Goal: Task Accomplishment & Management: Manage account settings

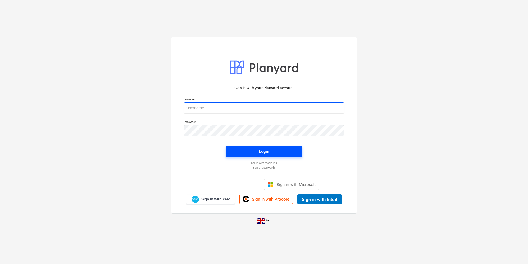
type input "[PERSON_NAME][EMAIL_ADDRESS][DOMAIN_NAME]"
click at [255, 150] on span "Login" at bounding box center [264, 151] width 64 height 7
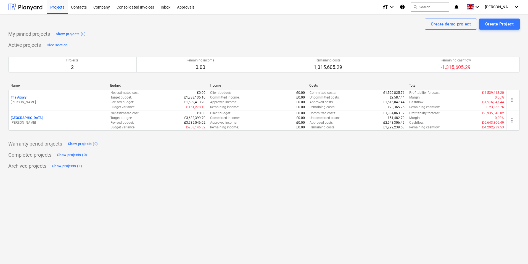
click at [21, 116] on p "[GEOGRAPHIC_DATA]" at bounding box center [27, 118] width 32 height 5
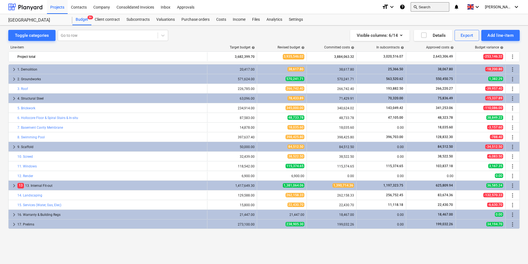
click at [430, 6] on button "search Search" at bounding box center [430, 6] width 39 height 9
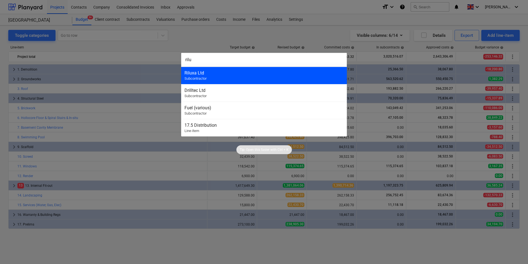
type input "rilu"
click at [209, 73] on div "Riluxa Ltd" at bounding box center [264, 72] width 159 height 5
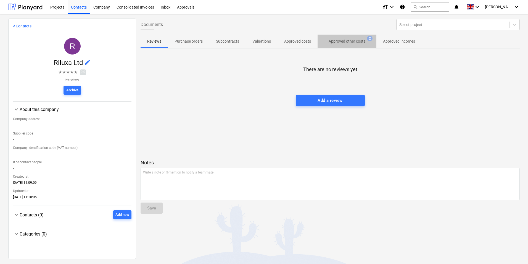
click at [357, 41] on p "Approved other costs" at bounding box center [347, 41] width 37 height 6
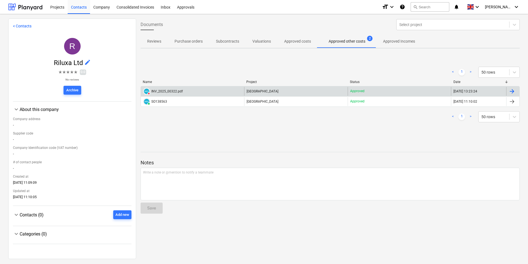
click at [176, 91] on div "INV_2025_00322.pdf" at bounding box center [167, 91] width 32 height 4
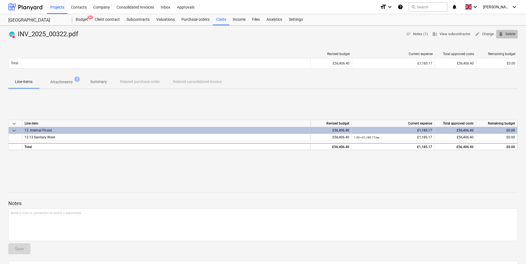
click at [508, 34] on span "delete Delete" at bounding box center [507, 34] width 17 height 6
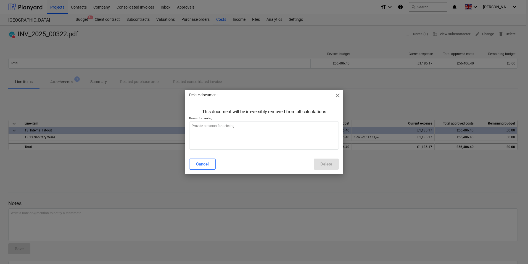
type textarea "x"
click at [217, 135] on textarea at bounding box center [264, 135] width 150 height 28
type textarea "D"
type textarea "x"
type textarea "Do"
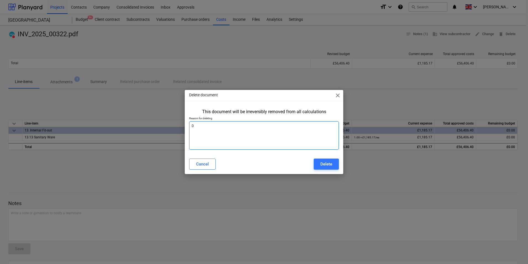
type textarea "x"
type textarea "Dou"
type textarea "x"
type textarea "[PERSON_NAME]"
type textarea "x"
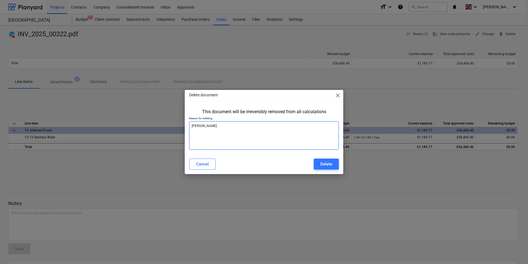
type textarea "Doubl"
type textarea "x"
type textarea "Double"
type textarea "x"
type textarea "Doubled"
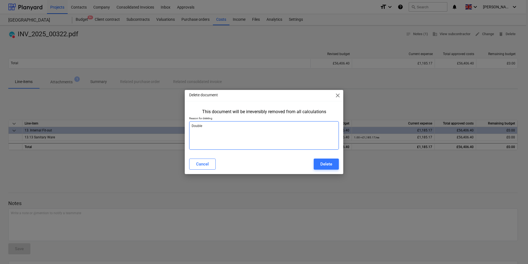
type textarea "x"
type textarea "Doubled"
type textarea "x"
type textarea "Doubled u"
type textarea "x"
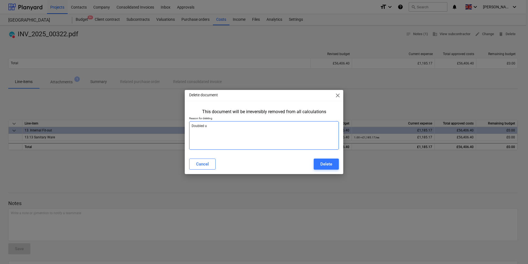
type textarea "Doubled up"
type textarea "x"
type textarea "Doubled up"
click at [327, 167] on div "Delete" at bounding box center [327, 163] width 12 height 7
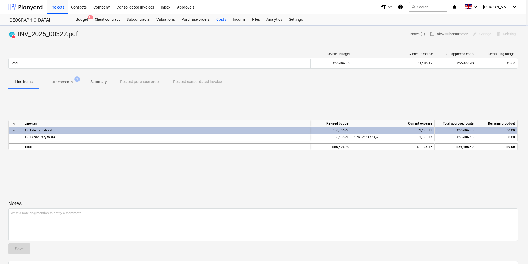
type textarea "x"
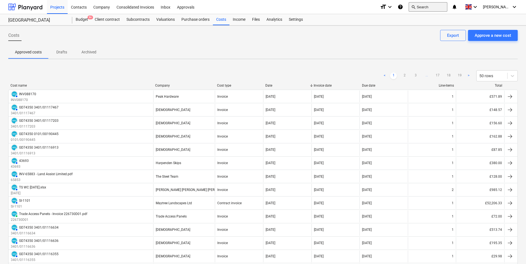
click at [429, 9] on button "search Search" at bounding box center [428, 6] width 39 height 9
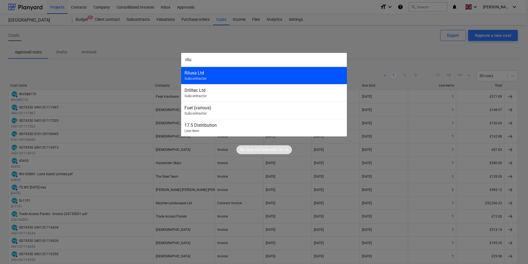
type input "rilu"
click at [211, 78] on div "Riluxa Ltd Subcontractor" at bounding box center [264, 75] width 166 height 17
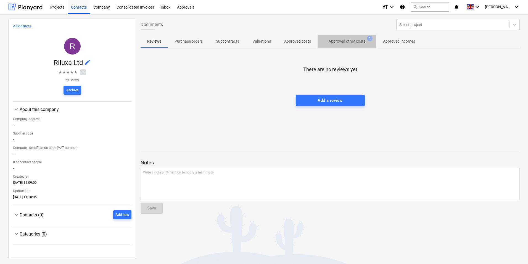
click at [351, 40] on p "Approved other costs" at bounding box center [347, 41] width 37 height 6
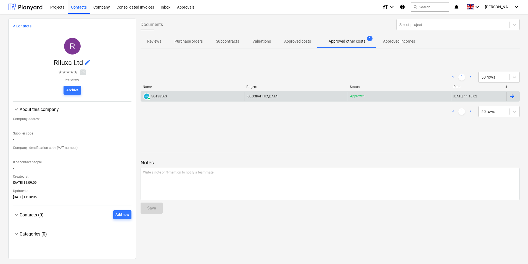
click at [267, 96] on div "[GEOGRAPHIC_DATA]" at bounding box center [295, 96] width 103 height 9
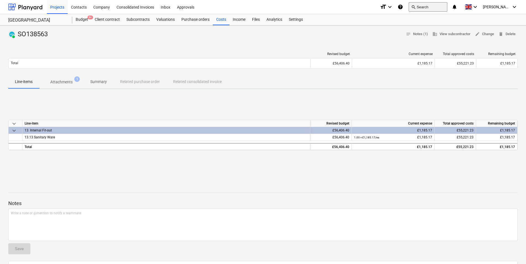
click at [433, 3] on button "search Search" at bounding box center [428, 6] width 39 height 9
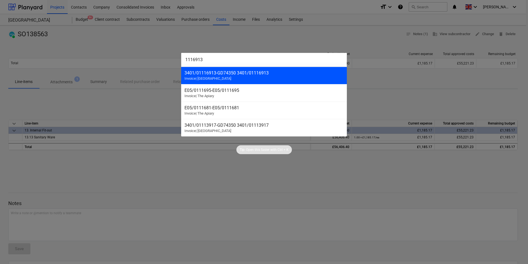
type input "1116913"
click at [223, 75] on div "3401/01116913 - GD74350 3401/01116913" at bounding box center [264, 72] width 159 height 5
